Goal: Task Accomplishment & Management: Complete application form

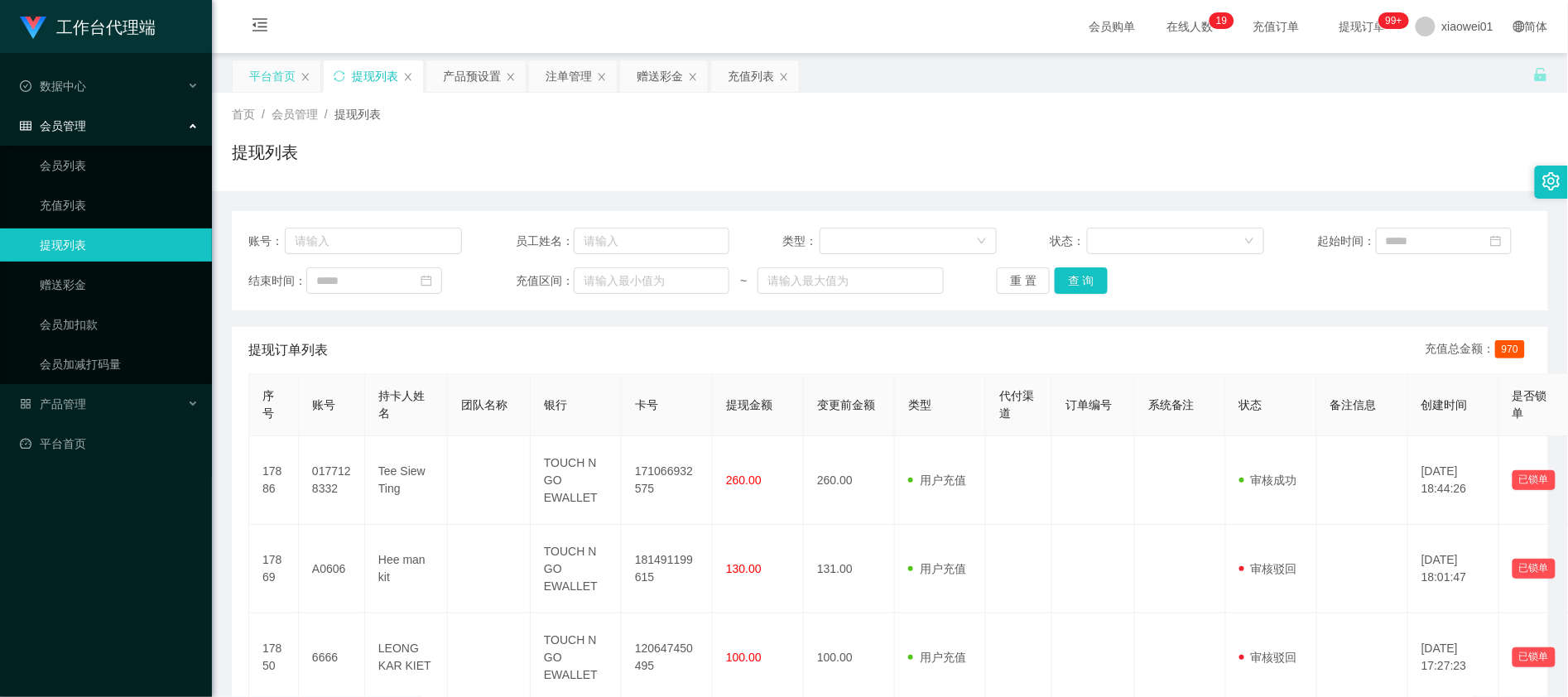
click at [281, 76] on div "平台首页" at bounding box center [272, 76] width 46 height 31
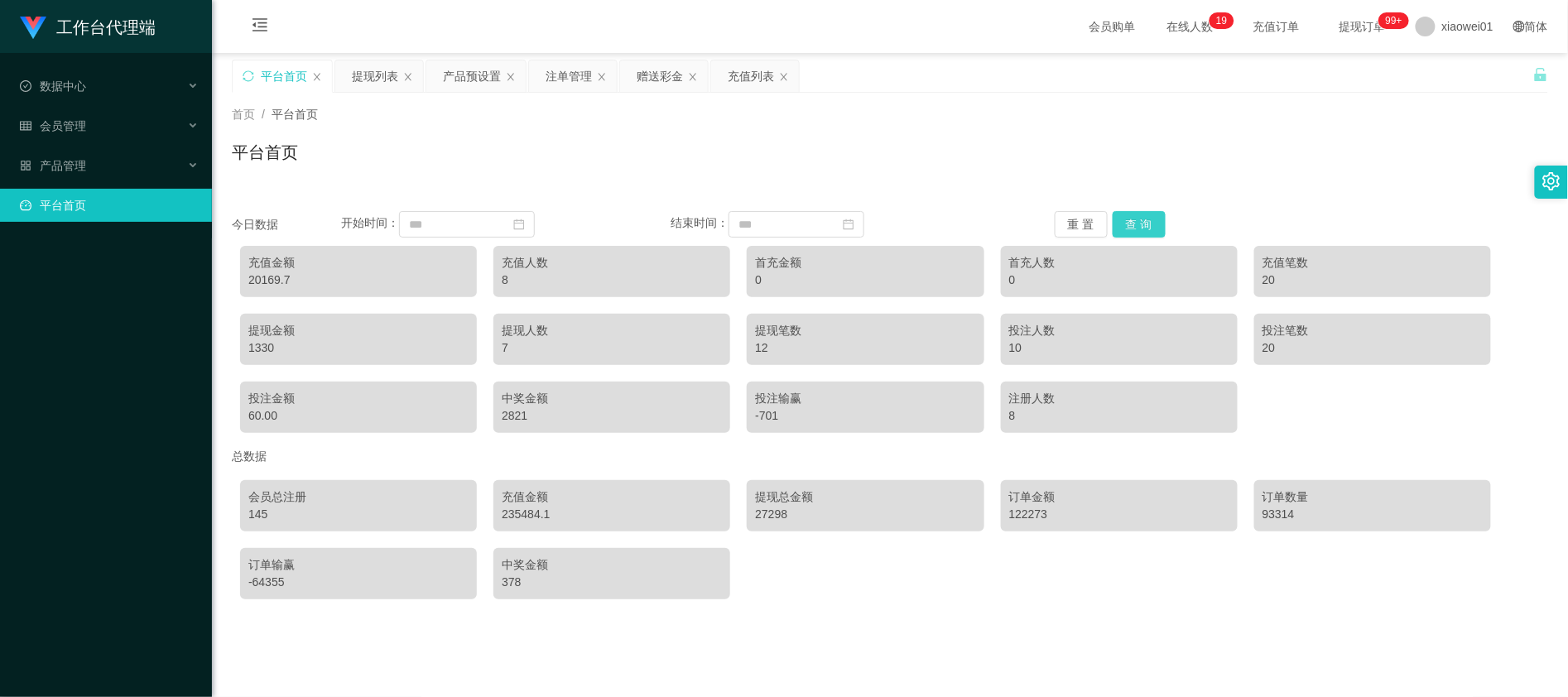
click at [1137, 220] on button "查 询" at bounding box center [1139, 224] width 53 height 27
click at [1302, 397] on div "充值金额 20169.7 充值人数 8 首充金额 0 首充人数 0 充值笔数 20 提现金额 1330 提现人数 7 提现笔数 12 投注人数 10 投注笔数…" at bounding box center [890, 338] width 1317 height 203
click at [248, 282] on div "20169.7" at bounding box center [358, 280] width 220 height 17
click at [250, 282] on div "20169.7" at bounding box center [358, 280] width 220 height 17
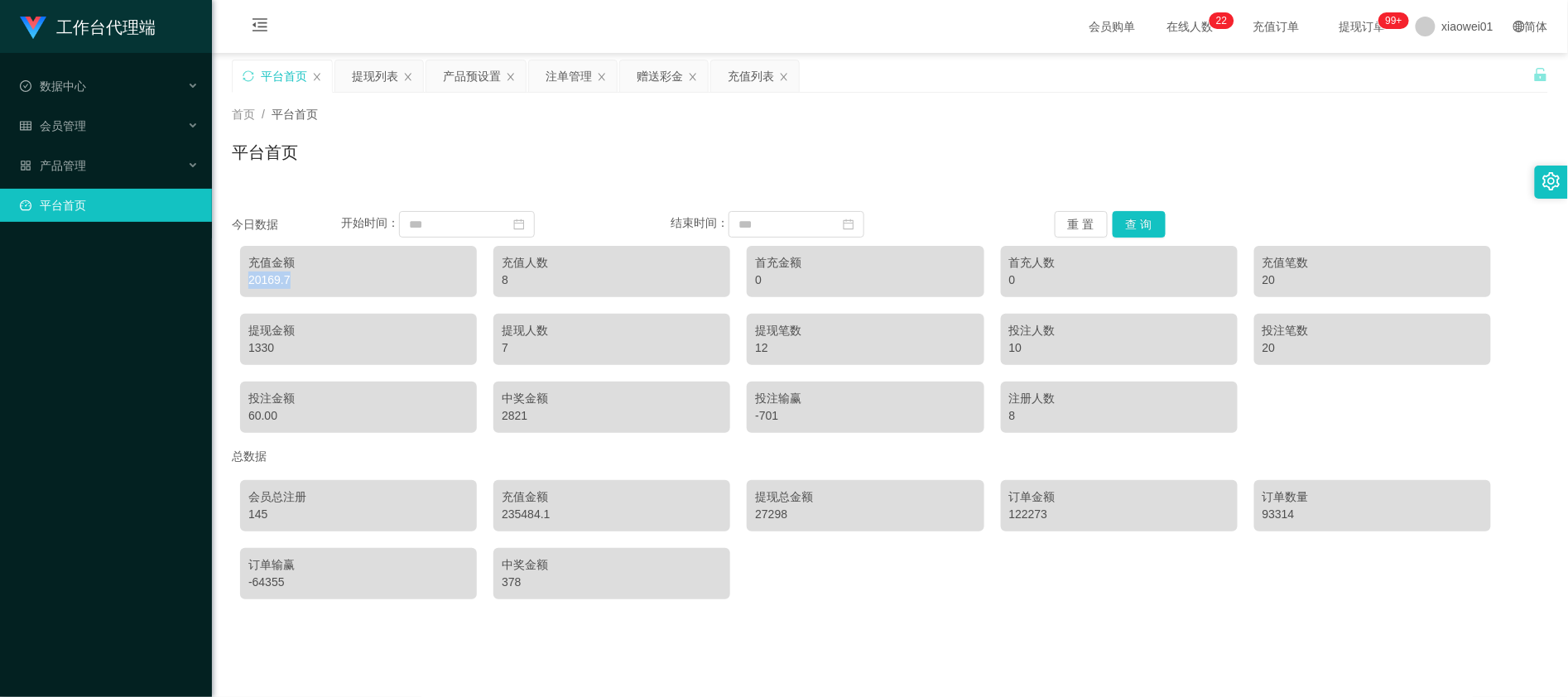
copy div "20169.7"
click at [368, 85] on div "提现列表" at bounding box center [375, 76] width 46 height 31
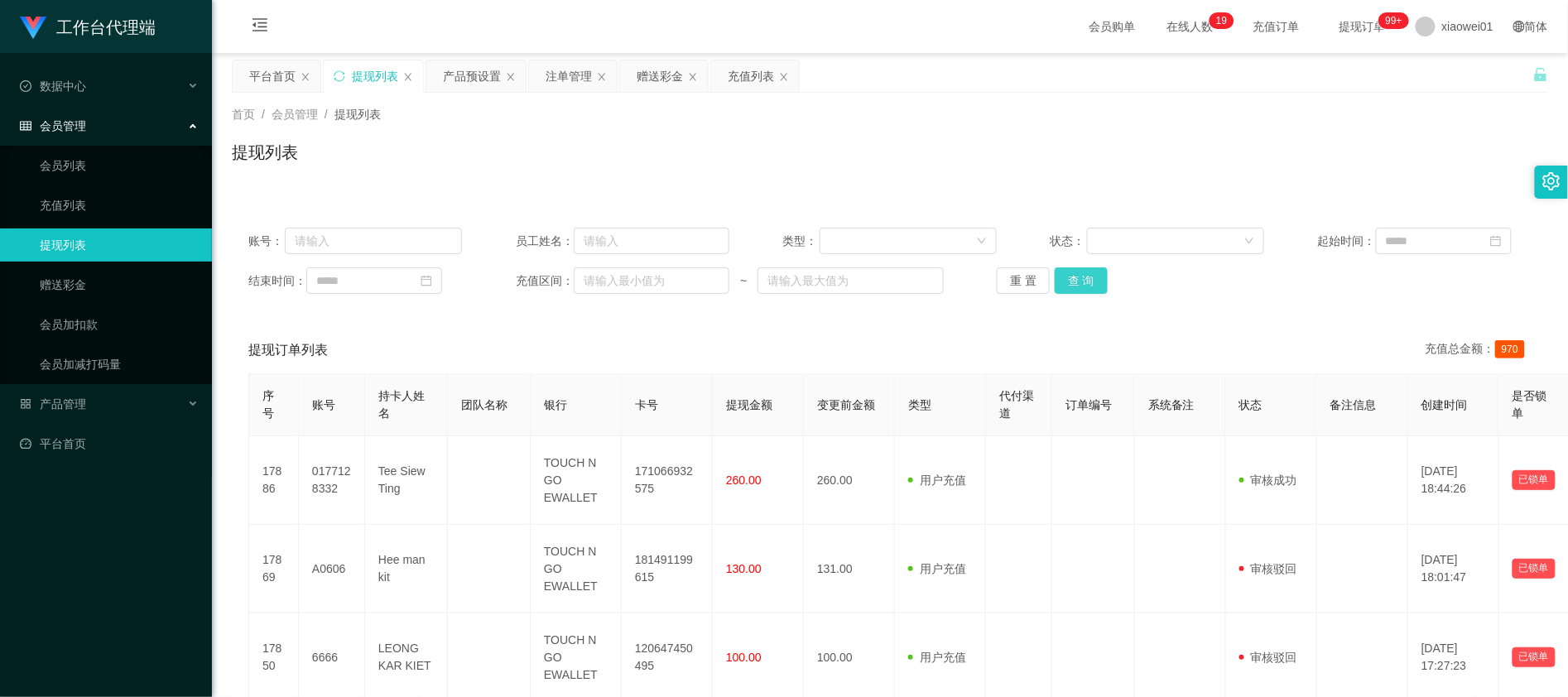
click at [1080, 292] on button "查 询" at bounding box center [1082, 280] width 53 height 27
click at [486, 78] on div "产品预设置" at bounding box center [472, 76] width 58 height 31
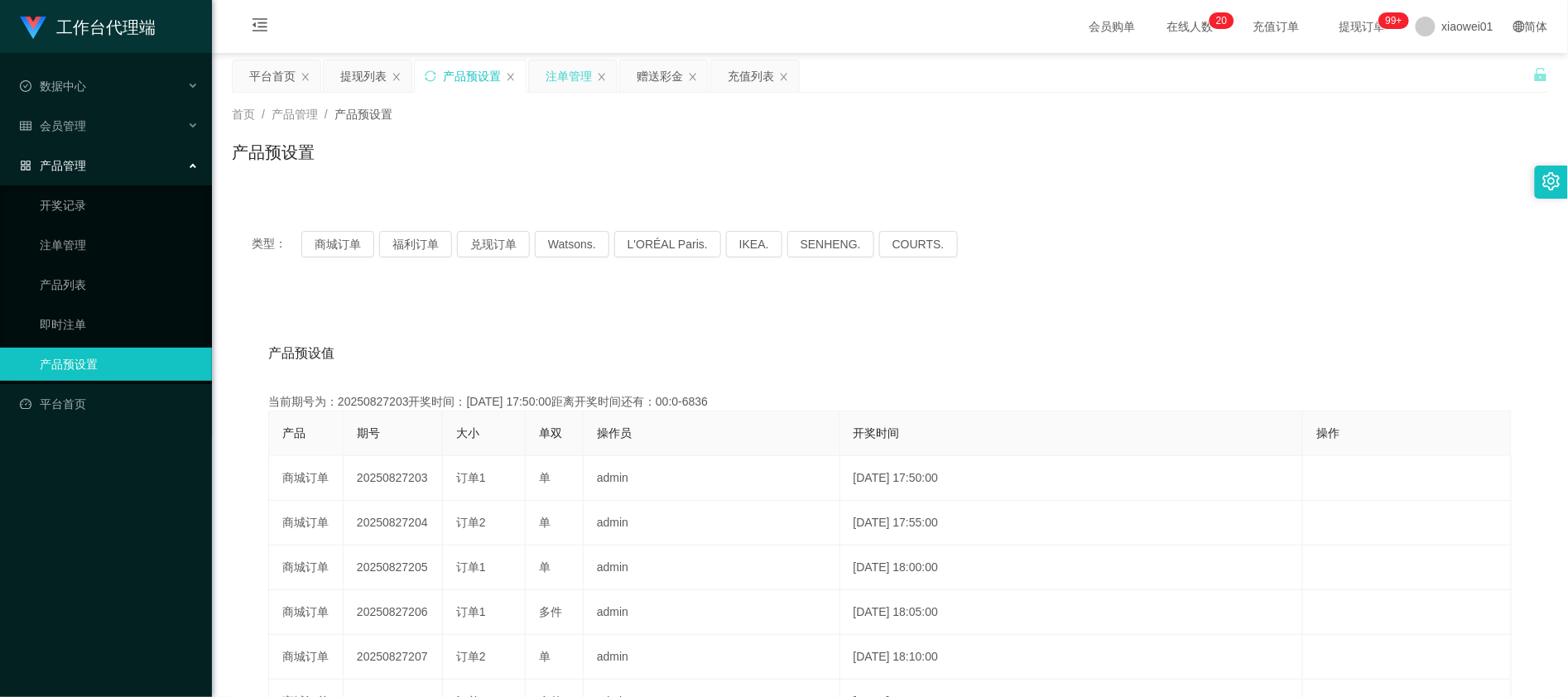
click at [550, 71] on div "注单管理" at bounding box center [568, 76] width 46 height 31
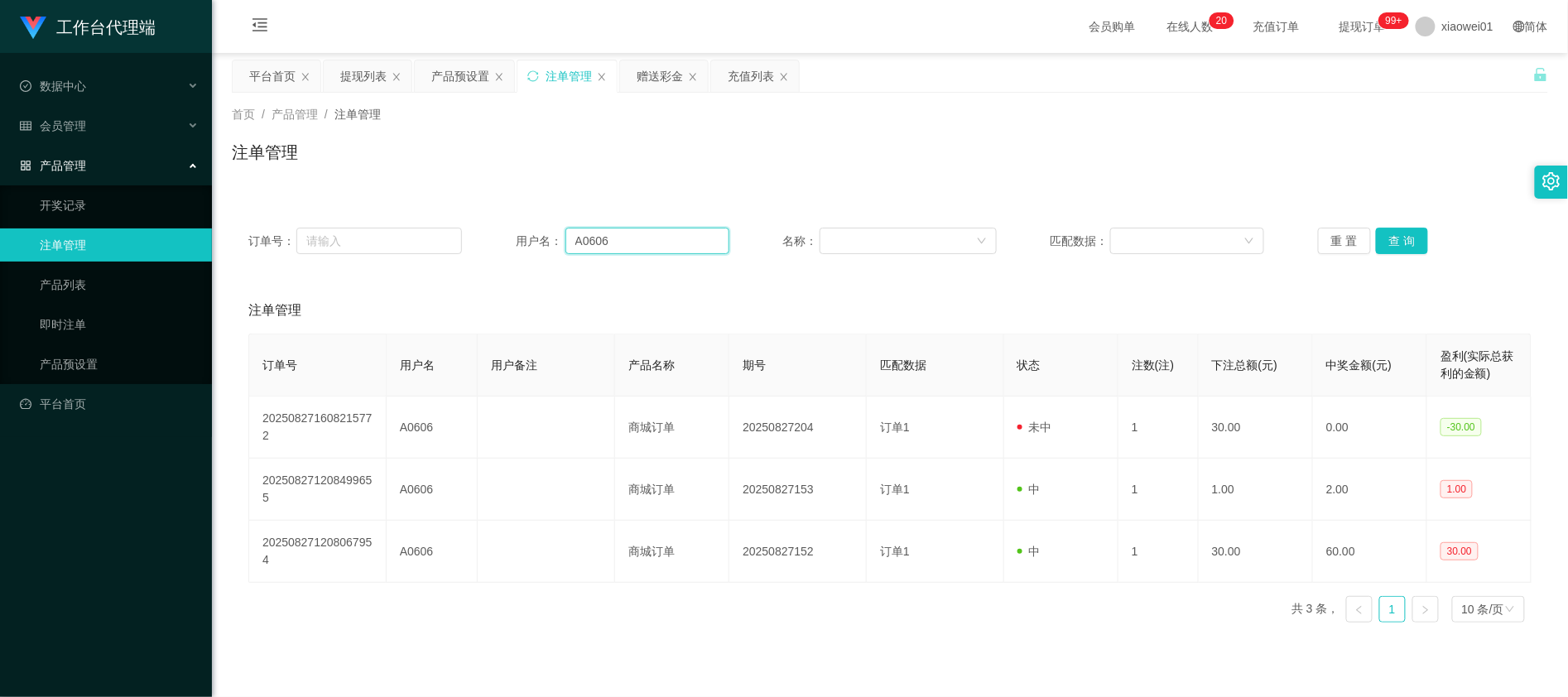
drag, startPoint x: 654, startPoint y: 237, endPoint x: 164, endPoint y: 166, distance: 495.1
click at [173, 167] on section "工作台代理端 数据中心 会员管理 会员列表 充值列表 提现列表 赠送彩金 会员加扣款 会员加减打码量 产品管理 开奖记录 注单管理 产品列表 即时注单 产品预…" at bounding box center [784, 495] width 1568 height 990
click at [653, 90] on div "赠送彩金" at bounding box center [659, 76] width 46 height 31
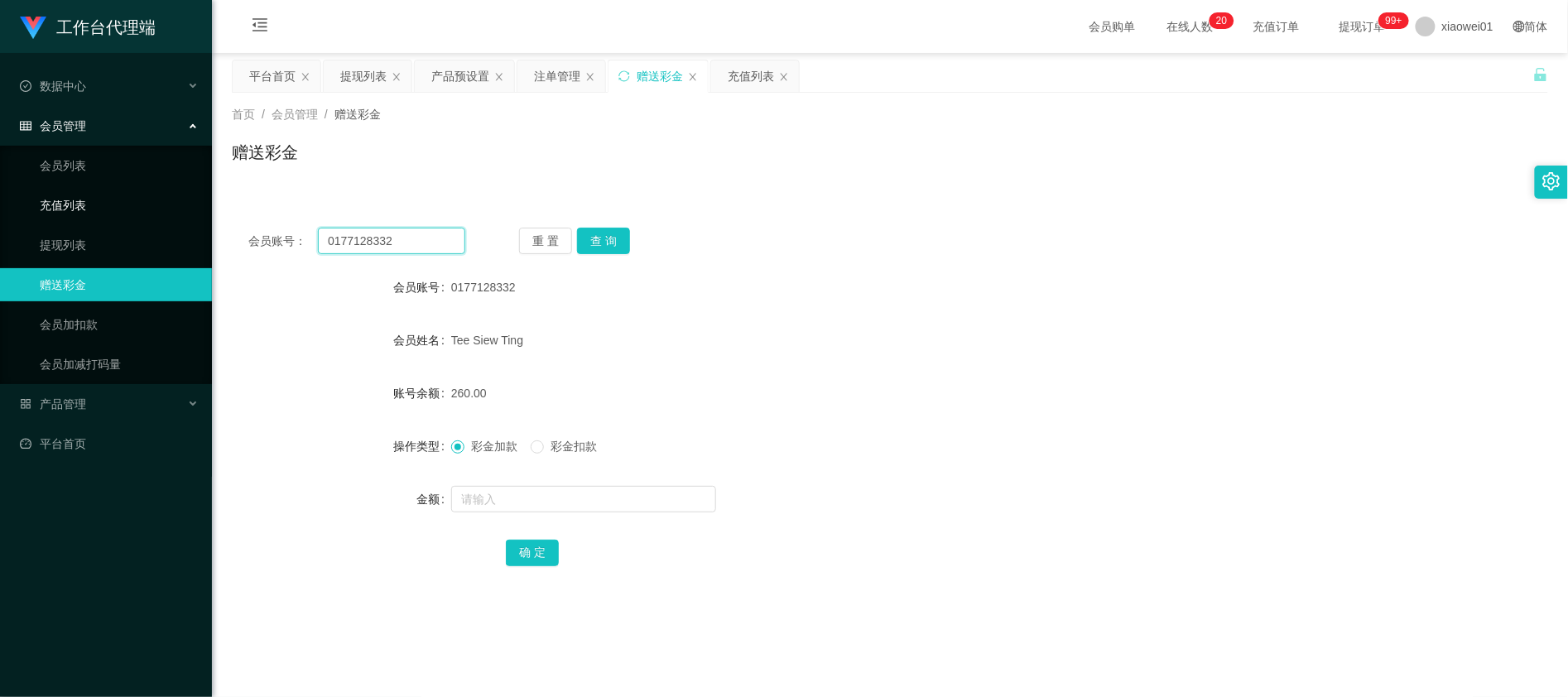
drag, startPoint x: 399, startPoint y: 238, endPoint x: 79, endPoint y: 202, distance: 322.0
click at [79, 202] on section "工作台代理端 数据中心 会员管理 会员列表 充值列表 提现列表 赠送彩金 会员加扣款 会员加减打码量 产品管理 开奖记录 注单管理 产品列表 即时注单 产品预…" at bounding box center [784, 495] width 1568 height 990
paste input "6666"
type input "6666"
click at [603, 242] on button "查 询" at bounding box center [604, 241] width 53 height 27
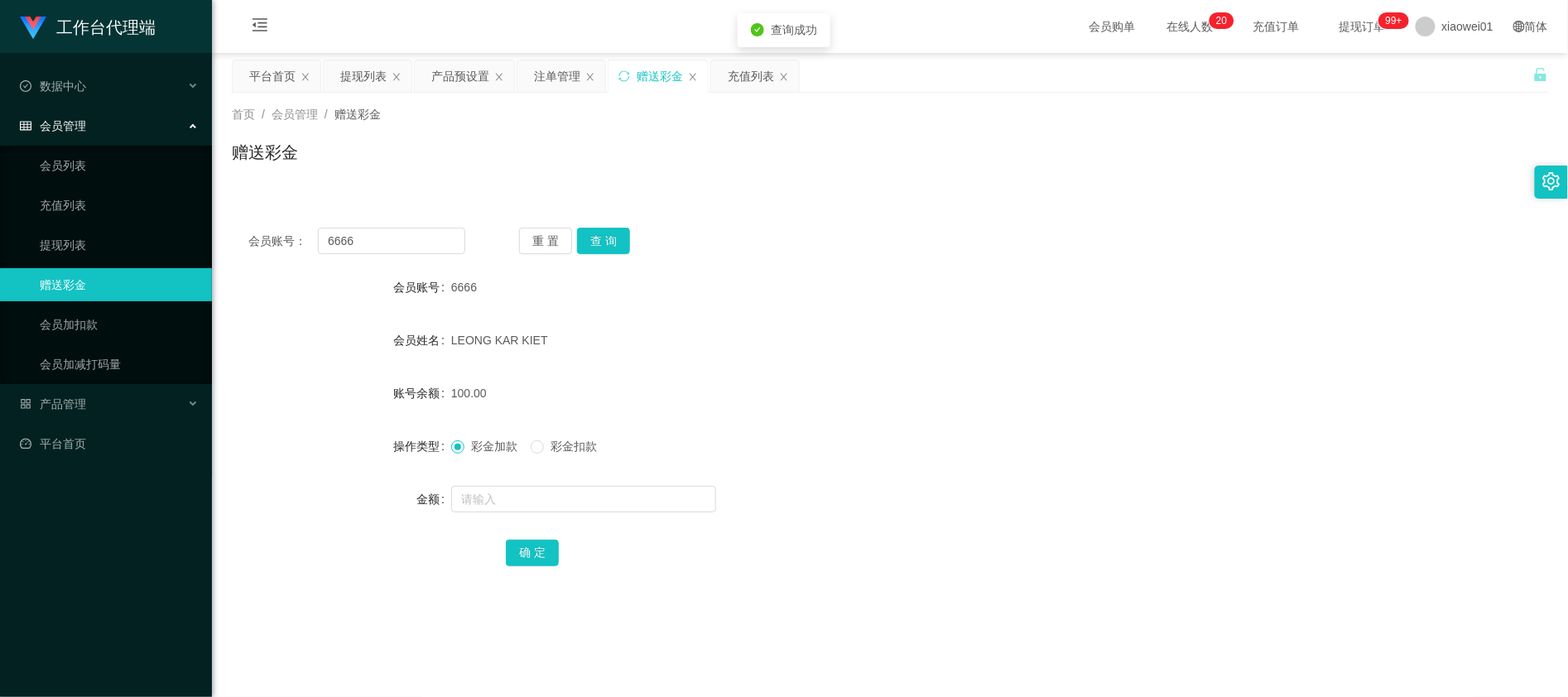
click at [534, 520] on form "会员账号 6666 会员姓名 [PERSON_NAME] 账号余额 100.00 操作类型 彩金加款 彩金扣款 金额 确 定" at bounding box center [890, 419] width 1317 height 298
click at [544, 501] on input "text" at bounding box center [584, 499] width 265 height 27
type input "60"
click at [556, 551] on div "确 定" at bounding box center [890, 553] width 769 height 33
click at [528, 550] on button "确 定" at bounding box center [532, 553] width 53 height 27
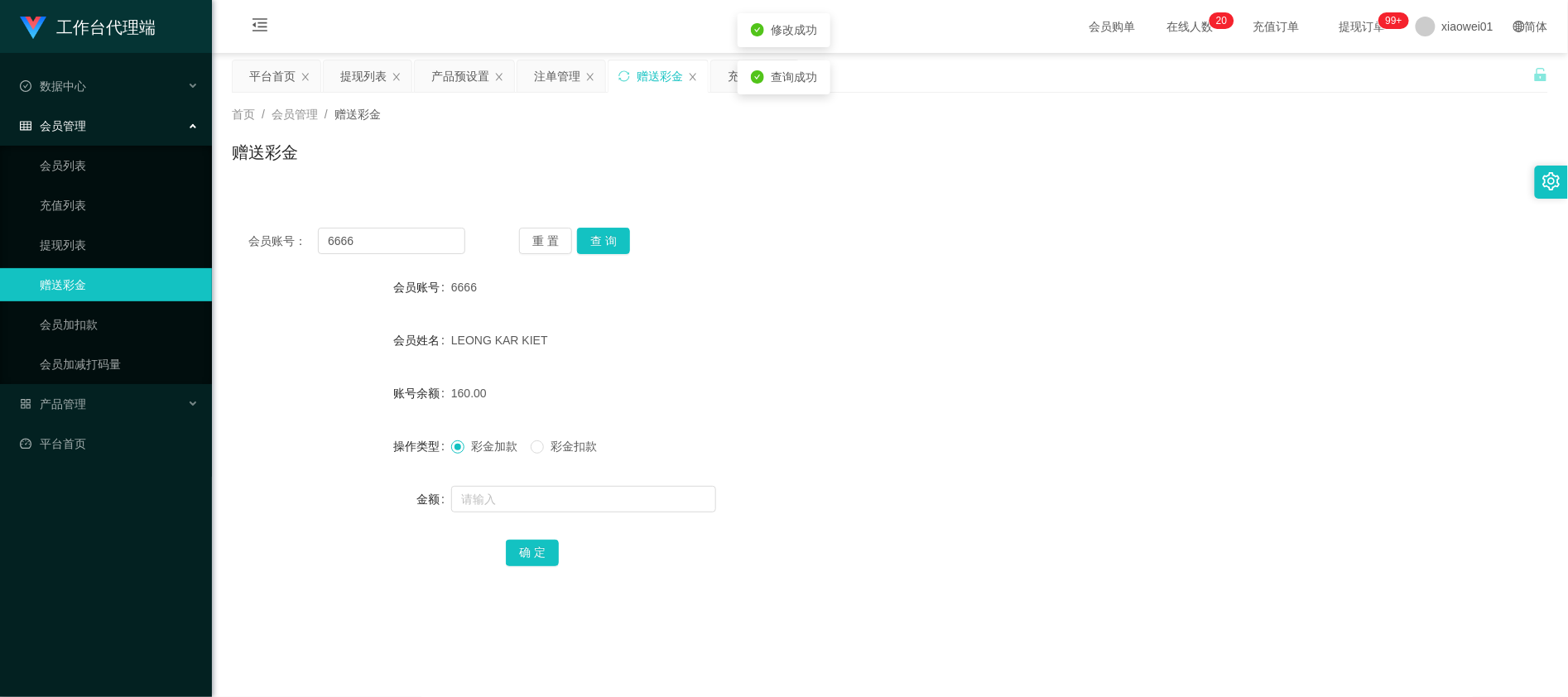
click at [1140, 325] on div "LEONG KAR KIET" at bounding box center [836, 340] width 769 height 33
click at [602, 244] on button "查 询" at bounding box center [604, 241] width 53 height 27
drag, startPoint x: 381, startPoint y: 252, endPoint x: 387, endPoint y: 239, distance: 14.3
click at [382, 249] on input "6666" at bounding box center [392, 241] width 147 height 27
drag, startPoint x: 389, startPoint y: 236, endPoint x: 24, endPoint y: 200, distance: 366.8
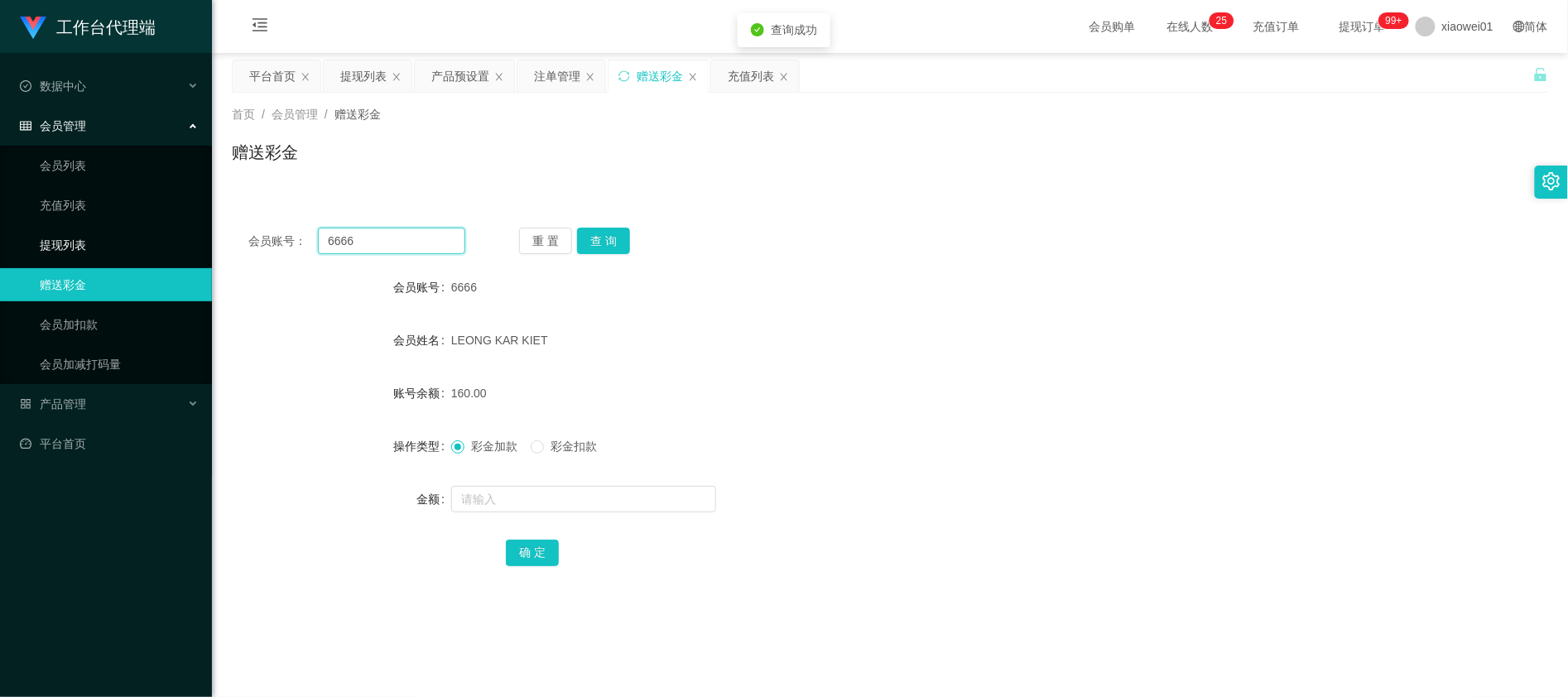
click at [112, 229] on section "工作台代理端 数据中心 会员管理 会员列表 充值列表 提现列表 赠送彩金 会员加扣款 会员加减打码量 产品管理 开奖记录 注单管理 产品列表 即时注单 产品预…" at bounding box center [784, 495] width 1568 height 990
click at [601, 238] on button "查 询" at bounding box center [604, 241] width 53 height 27
click at [604, 244] on button "查 询" at bounding box center [604, 241] width 53 height 27
click at [364, 74] on div "提现列表" at bounding box center [363, 76] width 46 height 31
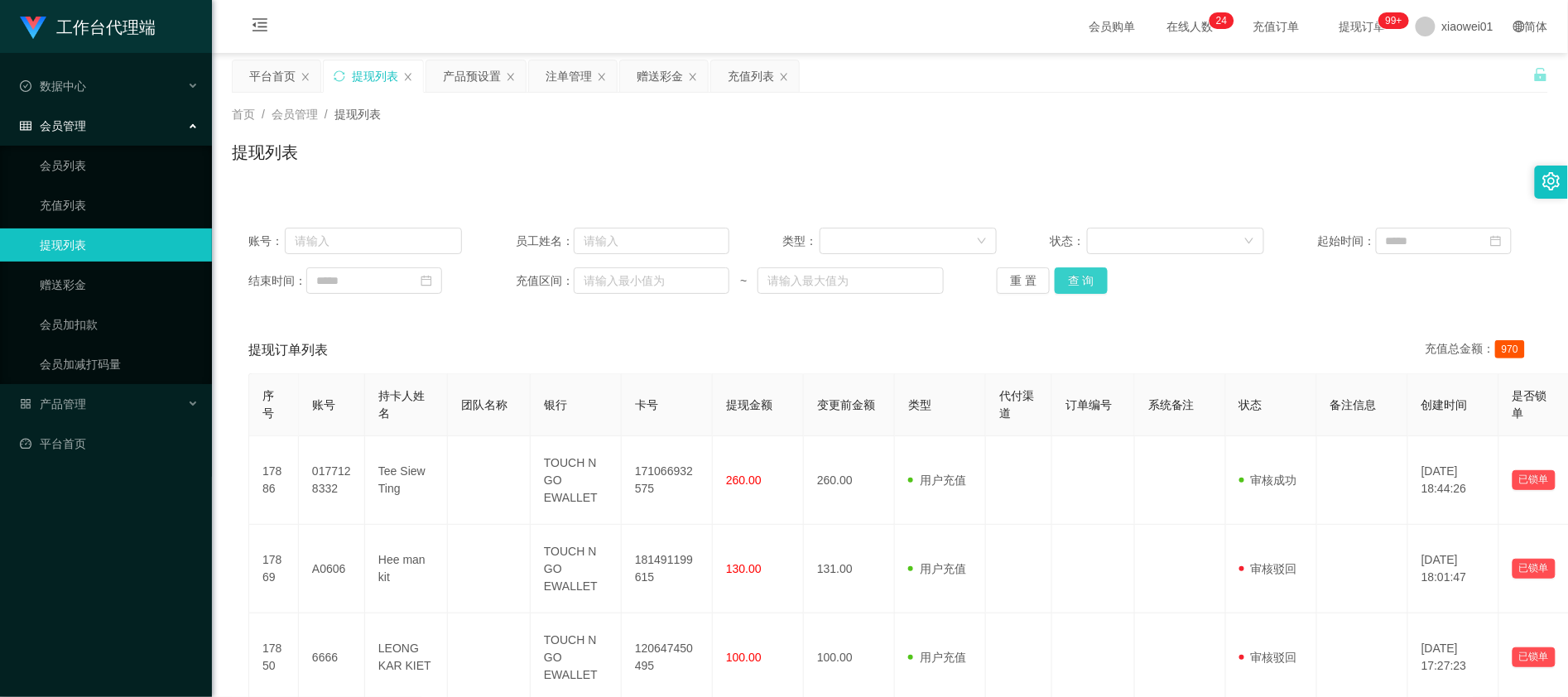
click at [1101, 288] on button "查 询" at bounding box center [1082, 280] width 53 height 27
click at [252, 76] on div "平台首页" at bounding box center [272, 76] width 46 height 31
